Goal: Task Accomplishment & Management: Use online tool/utility

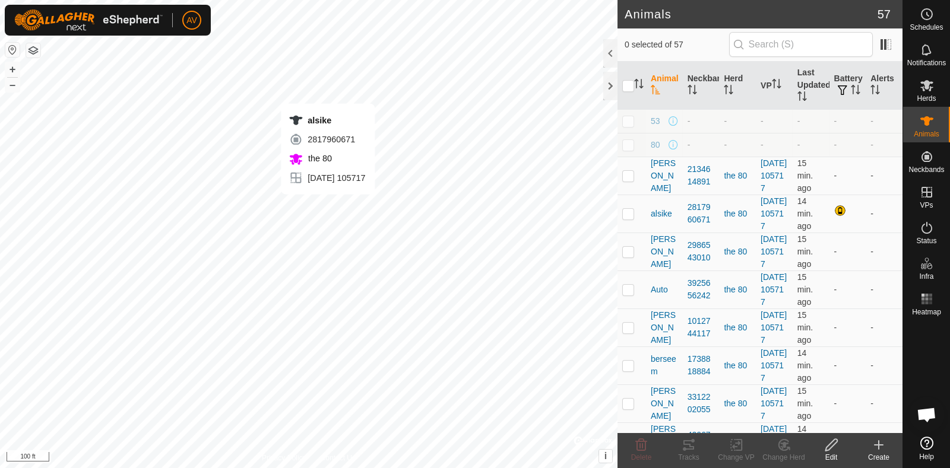
checkbox input "true"
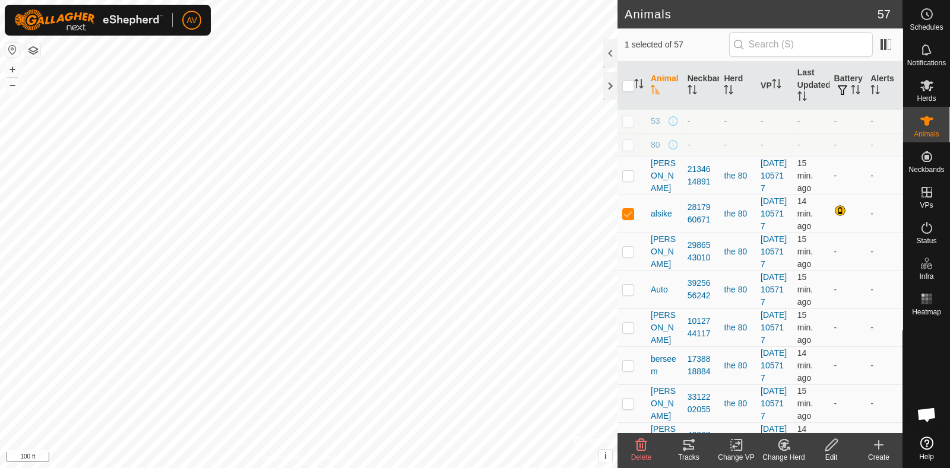
click at [691, 454] on div "Tracks" at bounding box center [688, 457] width 47 height 11
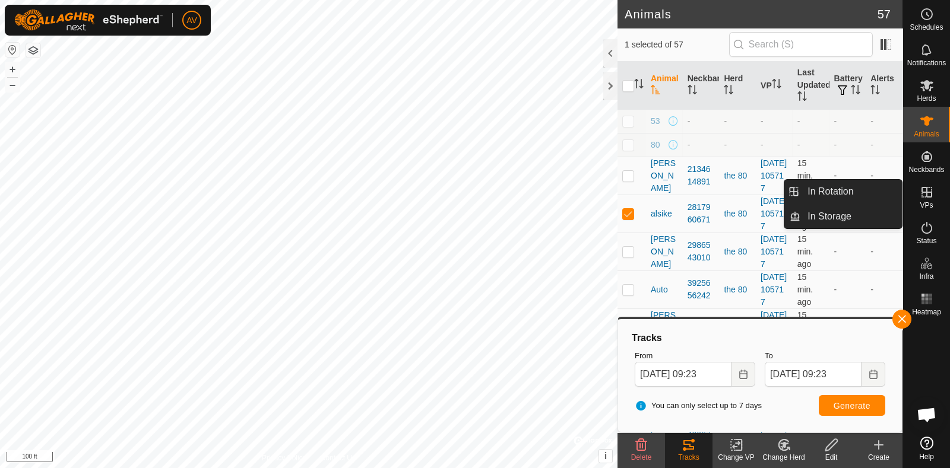
click at [927, 203] on span "VPs" at bounding box center [926, 205] width 13 height 7
click at [935, 192] on es-virtualpaddocks-svg-icon at bounding box center [926, 192] width 21 height 19
click at [870, 185] on link "In Rotation" at bounding box center [851, 192] width 102 height 24
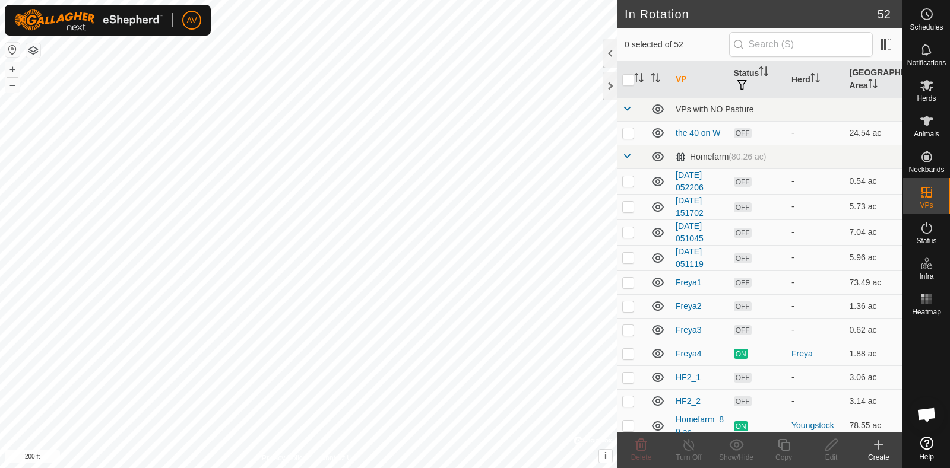
click at [874, 450] on icon at bounding box center [878, 445] width 14 height 14
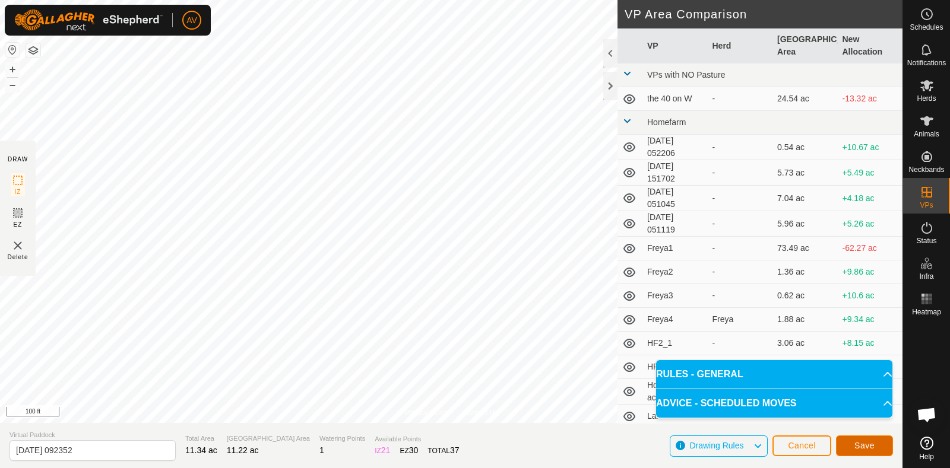
click at [861, 443] on span "Save" at bounding box center [864, 445] width 20 height 9
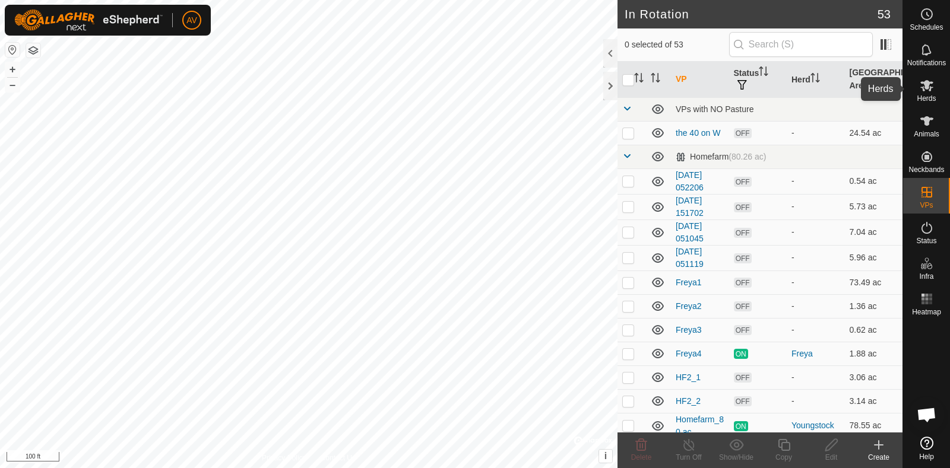
click at [929, 102] on span "Herds" at bounding box center [926, 98] width 19 height 7
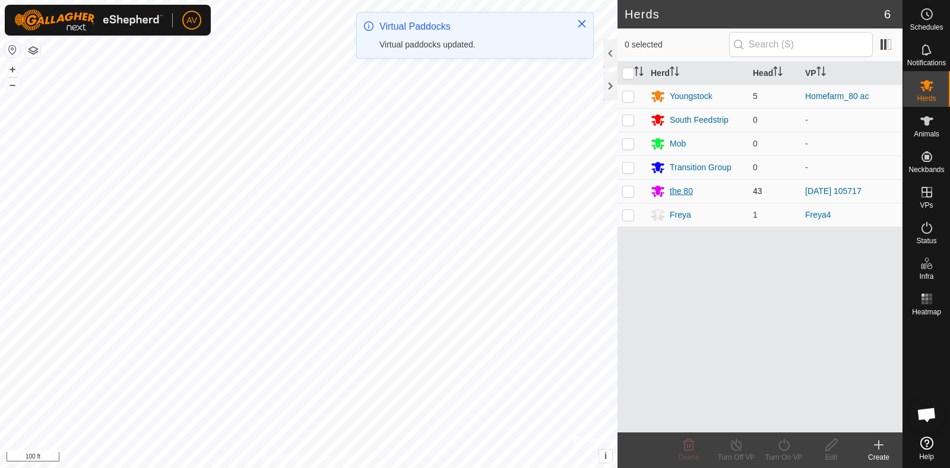
click at [673, 191] on div "the 80" at bounding box center [681, 191] width 23 height 12
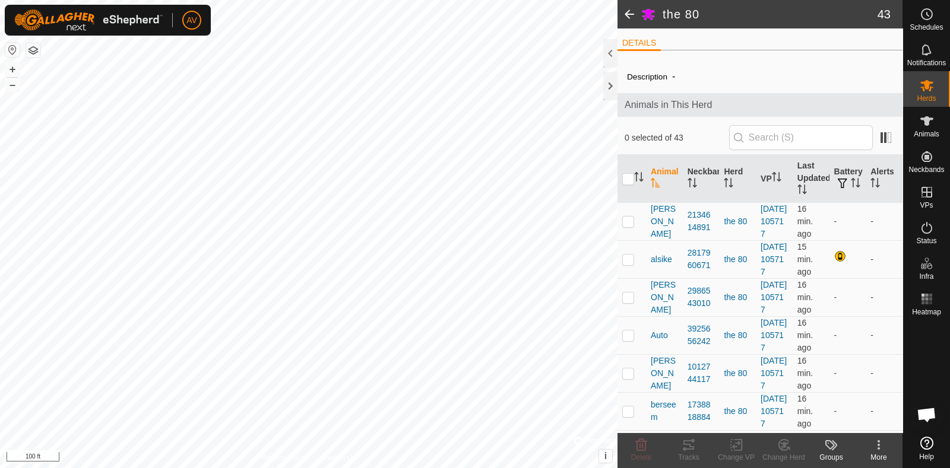
click at [634, 15] on span at bounding box center [629, 14] width 24 height 28
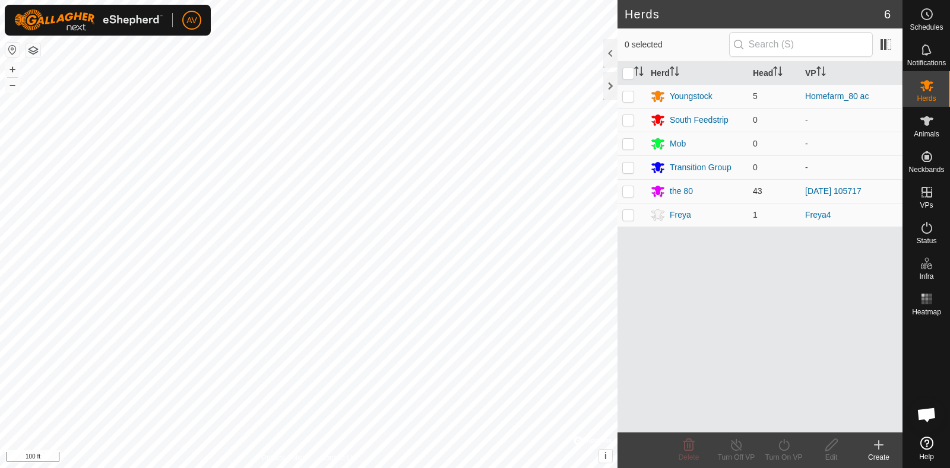
click at [632, 191] on p-checkbox at bounding box center [628, 190] width 12 height 9
checkbox input "true"
click at [789, 454] on div "Turn On VP" at bounding box center [783, 457] width 47 height 11
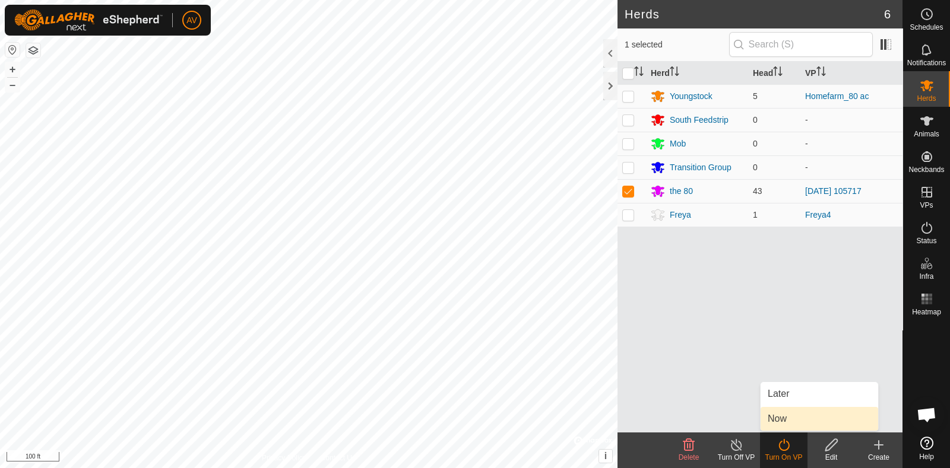
click at [786, 414] on link "Now" at bounding box center [819, 419] width 118 height 24
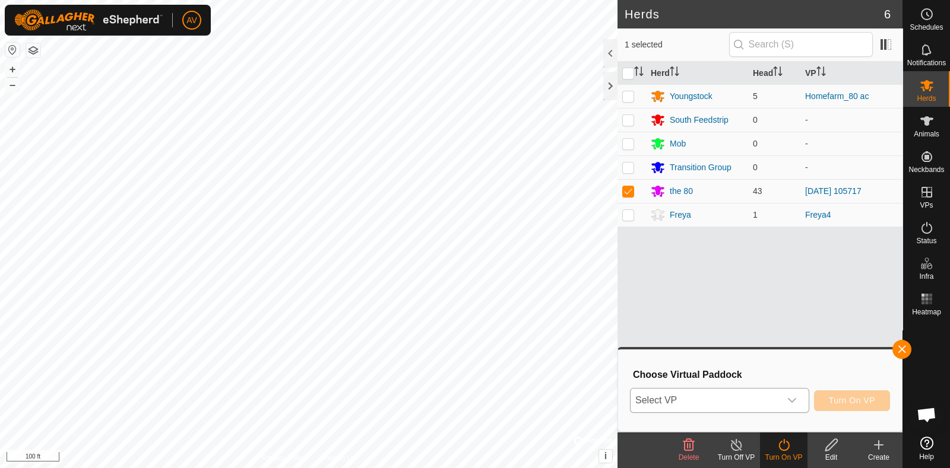
click at [787, 410] on div "dropdown trigger" at bounding box center [792, 401] width 24 height 24
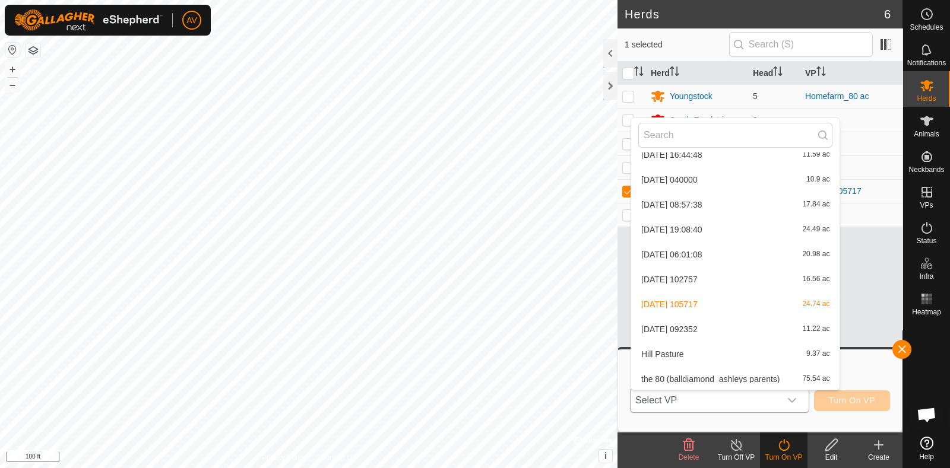
scroll to position [1163, 0]
click at [741, 331] on li "[DATE] 092352 11.22 ac" at bounding box center [735, 330] width 208 height 24
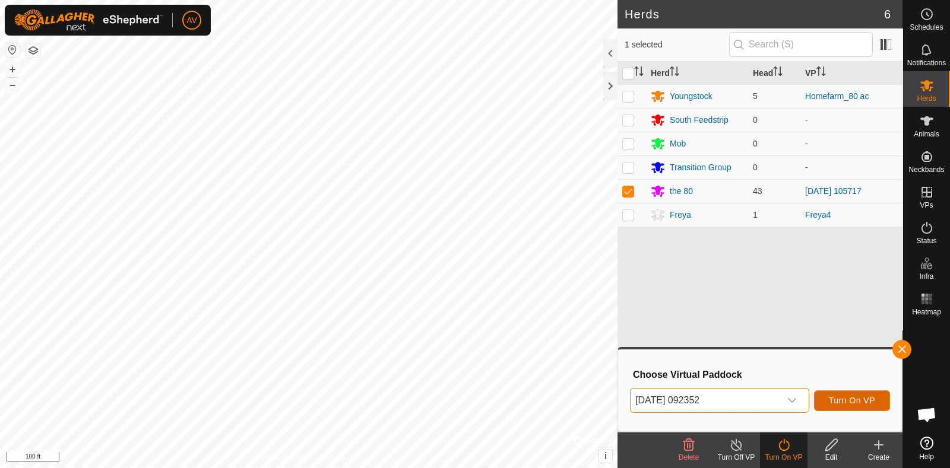
click at [826, 402] on button "Turn On VP" at bounding box center [852, 401] width 76 height 21
